Goal: Browse casually

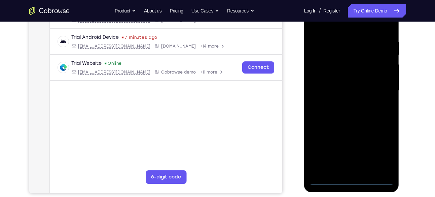
scroll to position [123, 0]
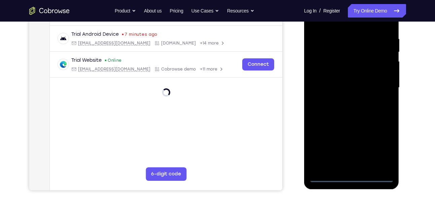
click at [349, 181] on div at bounding box center [352, 87] width 85 height 189
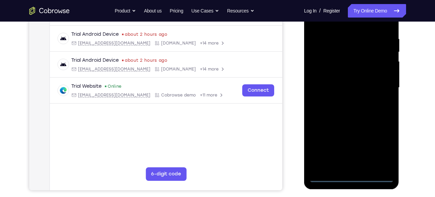
click at [380, 152] on div at bounding box center [352, 87] width 85 height 189
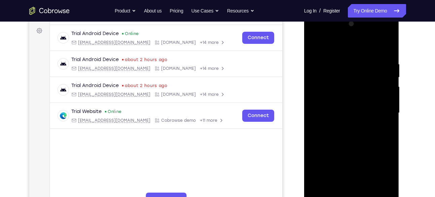
scroll to position [98, 0]
click at [321, 34] on div at bounding box center [352, 112] width 85 height 189
click at [329, 74] on div at bounding box center [352, 112] width 85 height 189
click at [324, 93] on div at bounding box center [352, 112] width 85 height 189
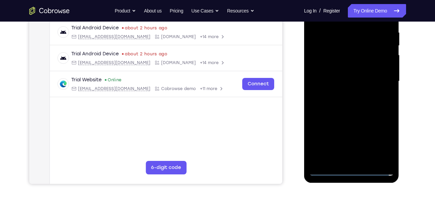
scroll to position [130, 0]
drag, startPoint x: 361, startPoint y: 109, endPoint x: 361, endPoint y: 73, distance: 36.0
click at [361, 73] on div at bounding box center [352, 81] width 85 height 189
drag, startPoint x: 358, startPoint y: 120, endPoint x: 355, endPoint y: 83, distance: 37.1
click at [355, 83] on div at bounding box center [352, 81] width 85 height 189
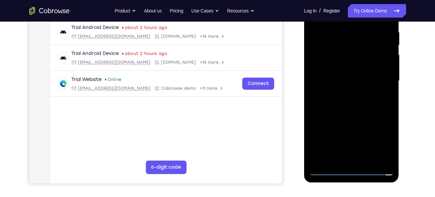
drag, startPoint x: 363, startPoint y: 128, endPoint x: 362, endPoint y: 93, distance: 35.1
click at [362, 93] on div at bounding box center [352, 81] width 85 height 189
drag, startPoint x: 362, startPoint y: 142, endPoint x: 371, endPoint y: 40, distance: 103.1
click at [371, 40] on div at bounding box center [352, 81] width 85 height 189
drag, startPoint x: 360, startPoint y: 131, endPoint x: 357, endPoint y: 93, distance: 38.2
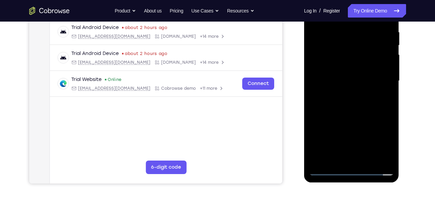
click at [357, 93] on div at bounding box center [352, 81] width 85 height 189
drag, startPoint x: 357, startPoint y: 139, endPoint x: 352, endPoint y: 74, distance: 65.5
click at [352, 74] on div at bounding box center [352, 81] width 85 height 189
drag, startPoint x: 353, startPoint y: 122, endPoint x: 349, endPoint y: 98, distance: 24.8
click at [349, 98] on div at bounding box center [352, 81] width 85 height 189
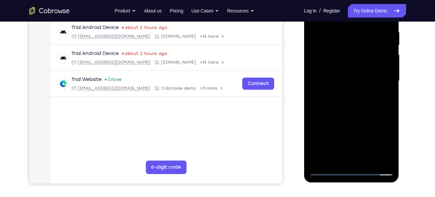
drag, startPoint x: 352, startPoint y: 95, endPoint x: 350, endPoint y: 116, distance: 21.6
click at [350, 116] on div at bounding box center [352, 81] width 85 height 189
click at [389, 83] on div at bounding box center [352, 81] width 85 height 189
click at [387, 83] on div at bounding box center [352, 81] width 85 height 189
click at [309, 115] on div at bounding box center [351, 81] width 95 height 201
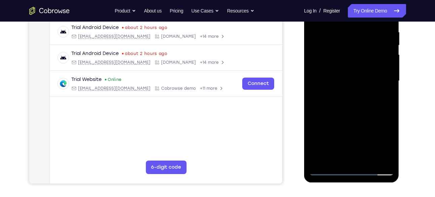
click at [341, 91] on div at bounding box center [352, 81] width 85 height 189
click at [349, 89] on div at bounding box center [352, 81] width 85 height 189
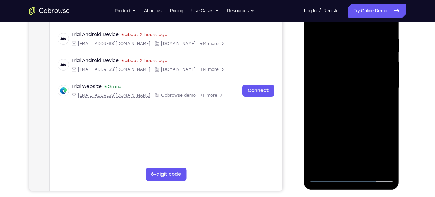
scroll to position [121, 0]
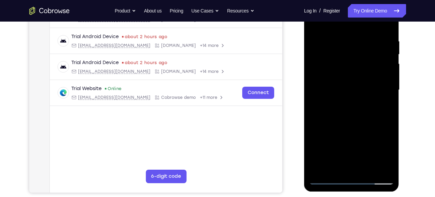
click at [388, 120] on div at bounding box center [352, 90] width 85 height 189
click at [334, 90] on div at bounding box center [352, 90] width 85 height 189
click at [329, 120] on div at bounding box center [352, 90] width 85 height 189
click at [324, 120] on div at bounding box center [352, 90] width 85 height 189
click at [329, 121] on div at bounding box center [352, 90] width 85 height 189
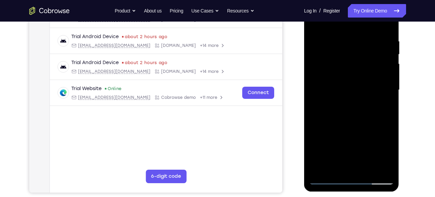
click at [333, 121] on div at bounding box center [352, 90] width 85 height 189
click at [331, 120] on div at bounding box center [352, 90] width 85 height 189
click at [337, 120] on div at bounding box center [352, 90] width 85 height 189
click at [362, 91] on div at bounding box center [352, 90] width 85 height 189
click at [340, 120] on div at bounding box center [352, 90] width 85 height 189
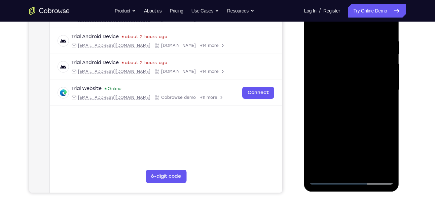
click at [345, 121] on div at bounding box center [352, 90] width 85 height 189
click at [377, 92] on div at bounding box center [352, 90] width 85 height 189
click at [344, 120] on div at bounding box center [352, 90] width 85 height 189
click at [369, 101] on div at bounding box center [352, 90] width 85 height 189
click at [350, 120] on div at bounding box center [352, 90] width 85 height 189
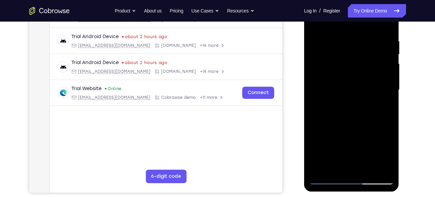
click at [354, 120] on div at bounding box center [352, 90] width 85 height 189
click at [358, 120] on div at bounding box center [352, 90] width 85 height 189
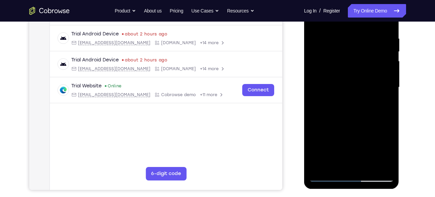
scroll to position [124, 0]
click at [328, 178] on div at bounding box center [352, 87] width 85 height 189
drag, startPoint x: 360, startPoint y: 105, endPoint x: 360, endPoint y: 86, distance: 18.9
click at [360, 86] on div at bounding box center [352, 87] width 85 height 189
drag, startPoint x: 361, startPoint y: 136, endPoint x: 374, endPoint y: 74, distance: 63.7
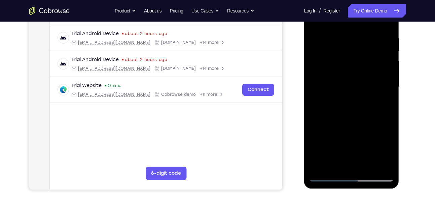
click at [374, 74] on div at bounding box center [352, 87] width 85 height 189
drag, startPoint x: 361, startPoint y: 158, endPoint x: 372, endPoint y: 85, distance: 73.7
click at [372, 85] on div at bounding box center [352, 87] width 85 height 189
drag, startPoint x: 366, startPoint y: 88, endPoint x: 365, endPoint y: 104, distance: 15.5
click at [365, 104] on div at bounding box center [352, 87] width 85 height 189
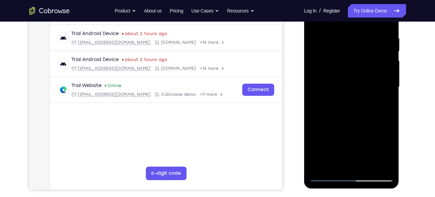
drag, startPoint x: 357, startPoint y: 148, endPoint x: 368, endPoint y: 65, distance: 83.6
click at [368, 65] on div at bounding box center [352, 87] width 85 height 189
drag, startPoint x: 368, startPoint y: 138, endPoint x: 365, endPoint y: 82, distance: 56.7
click at [365, 82] on div at bounding box center [352, 87] width 85 height 189
drag, startPoint x: 365, startPoint y: 157, endPoint x: 370, endPoint y: 97, distance: 60.5
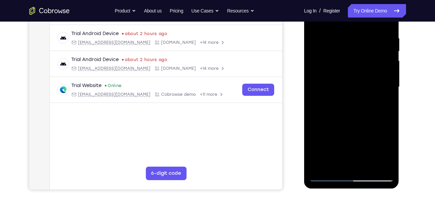
click at [370, 97] on div at bounding box center [352, 87] width 85 height 189
drag, startPoint x: 355, startPoint y: 160, endPoint x: 353, endPoint y: 98, distance: 61.7
click at [353, 98] on div at bounding box center [352, 87] width 85 height 189
drag, startPoint x: 353, startPoint y: 161, endPoint x: 357, endPoint y: 101, distance: 59.7
click at [357, 101] on div at bounding box center [352, 87] width 85 height 189
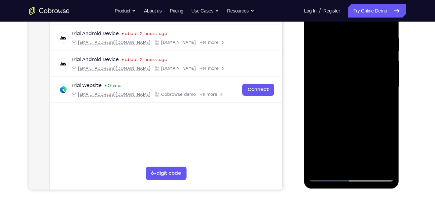
drag, startPoint x: 355, startPoint y: 163, endPoint x: 347, endPoint y: 83, distance: 80.0
click at [347, 83] on div at bounding box center [352, 87] width 85 height 189
drag, startPoint x: 357, startPoint y: 141, endPoint x: 357, endPoint y: 66, distance: 75.1
click at [357, 66] on div at bounding box center [352, 87] width 85 height 189
click at [353, 93] on div at bounding box center [352, 87] width 85 height 189
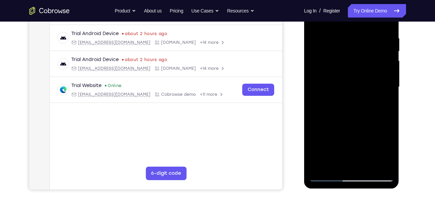
click at [354, 94] on div at bounding box center [352, 87] width 85 height 189
click at [330, 99] on div at bounding box center [352, 87] width 85 height 189
click at [326, 117] on div at bounding box center [352, 87] width 85 height 189
click at [330, 117] on div at bounding box center [352, 87] width 85 height 189
click at [334, 117] on div at bounding box center [352, 87] width 85 height 189
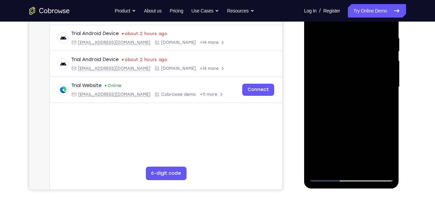
click at [330, 117] on div at bounding box center [352, 87] width 85 height 189
click at [345, 91] on div at bounding box center [352, 87] width 85 height 189
click at [332, 117] on div at bounding box center [352, 87] width 85 height 189
click at [333, 117] on div at bounding box center [352, 87] width 85 height 189
click at [365, 99] on div at bounding box center [352, 87] width 85 height 189
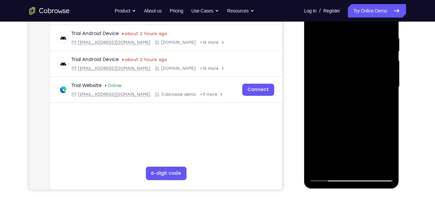
click at [365, 91] on div at bounding box center [352, 87] width 85 height 189
click at [337, 118] on div at bounding box center [352, 87] width 85 height 189
click at [339, 118] on div at bounding box center [352, 87] width 85 height 189
click at [344, 117] on div at bounding box center [352, 87] width 85 height 189
click at [350, 117] on div at bounding box center [352, 87] width 85 height 189
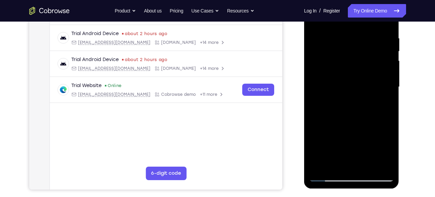
click at [357, 117] on div at bounding box center [352, 87] width 85 height 189
click at [372, 92] on div at bounding box center [352, 87] width 85 height 189
drag, startPoint x: 374, startPoint y: 59, endPoint x: 373, endPoint y: 70, distance: 11.8
click at [373, 70] on div at bounding box center [352, 87] width 85 height 189
drag, startPoint x: 379, startPoint y: 106, endPoint x: 379, endPoint y: 93, distance: 13.2
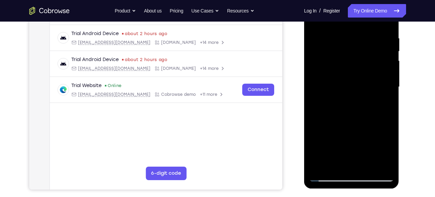
click at [379, 93] on div at bounding box center [352, 87] width 85 height 189
click at [382, 95] on div at bounding box center [352, 87] width 85 height 189
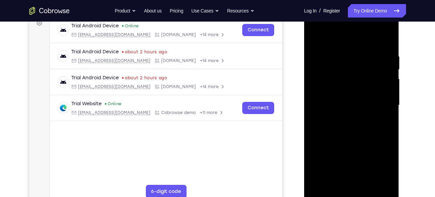
scroll to position [105, 0]
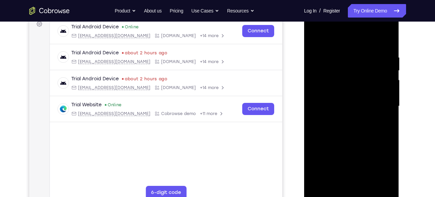
click at [379, 37] on div at bounding box center [352, 106] width 85 height 189
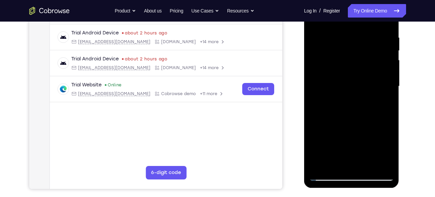
scroll to position [125, 0]
click at [349, 94] on div at bounding box center [352, 86] width 85 height 189
click at [338, 98] on div at bounding box center [352, 86] width 85 height 189
click at [328, 118] on div at bounding box center [352, 86] width 85 height 189
click at [333, 118] on div at bounding box center [352, 86] width 85 height 189
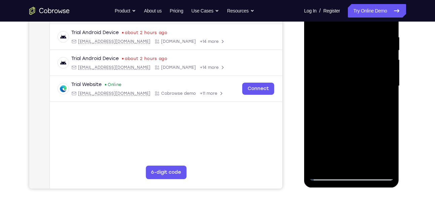
click at [340, 117] on div at bounding box center [352, 86] width 85 height 189
click at [348, 116] on div at bounding box center [352, 86] width 85 height 189
click at [355, 116] on div at bounding box center [352, 86] width 85 height 189
